Goal: Navigation & Orientation: Find specific page/section

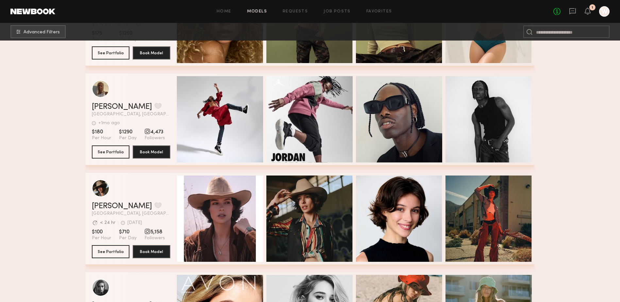
scroll to position [3912, 0]
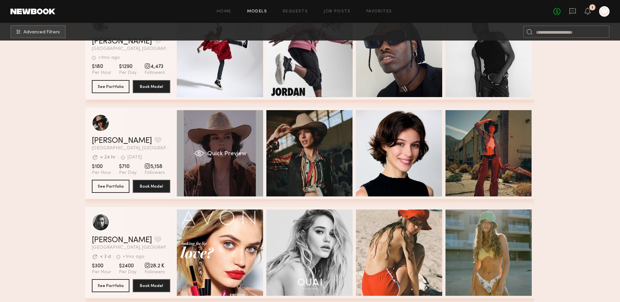
click at [207, 144] on div "Quick Preview" at bounding box center [220, 153] width 86 height 86
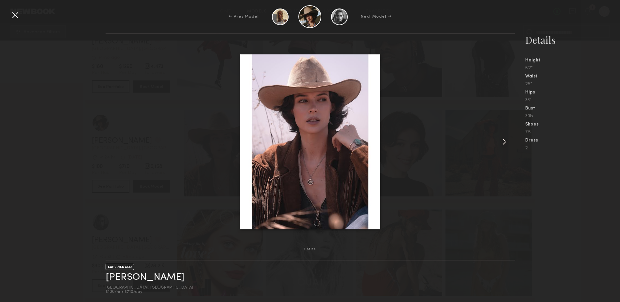
click at [503, 143] on common-icon at bounding box center [504, 142] width 10 height 10
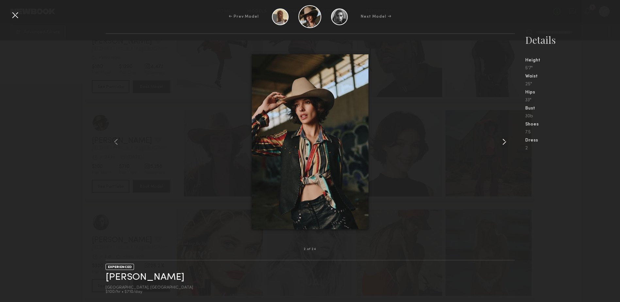
click at [503, 143] on common-icon at bounding box center [504, 142] width 10 height 10
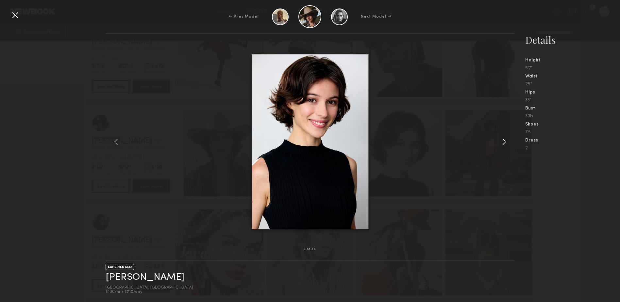
click at [503, 143] on common-icon at bounding box center [504, 142] width 10 height 10
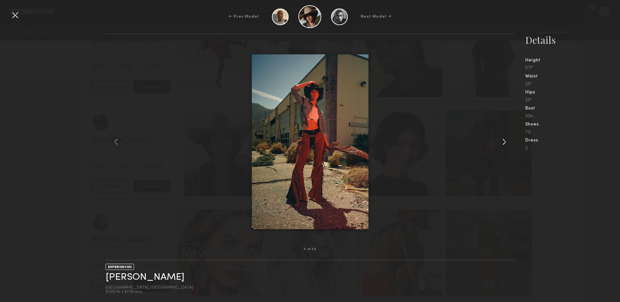
drag, startPoint x: 503, startPoint y: 143, endPoint x: 500, endPoint y: 147, distance: 4.9
click at [500, 147] on common-icon at bounding box center [504, 142] width 10 height 10
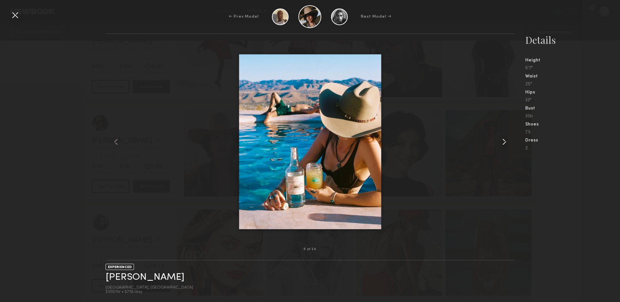
click at [499, 140] on common-icon at bounding box center [504, 142] width 10 height 10
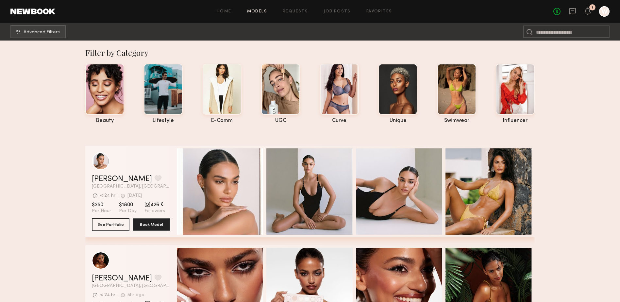
scroll to position [0, 0]
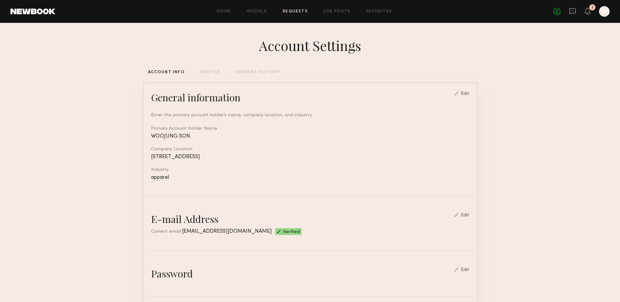
click at [297, 11] on link "Requests" at bounding box center [295, 11] width 25 height 4
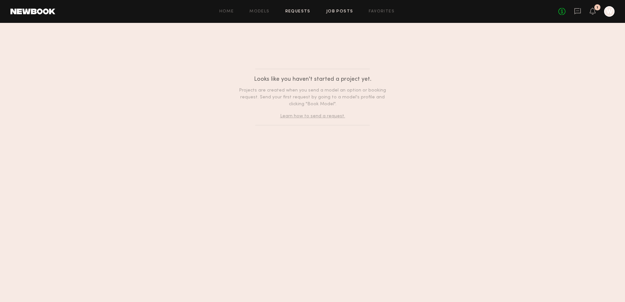
click at [334, 13] on link "Job Posts" at bounding box center [339, 11] width 27 height 4
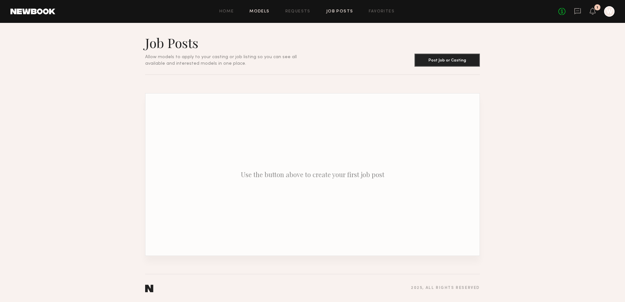
click at [253, 11] on link "Models" at bounding box center [259, 11] width 20 height 4
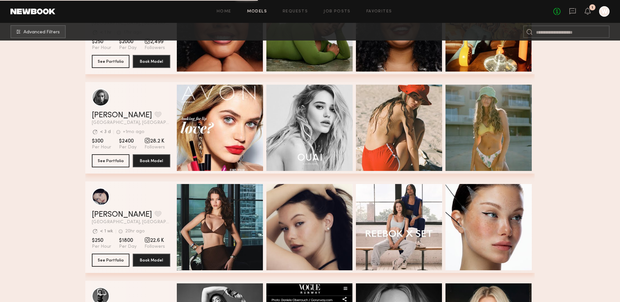
scroll to position [956, 0]
